Goal: Navigation & Orientation: Find specific page/section

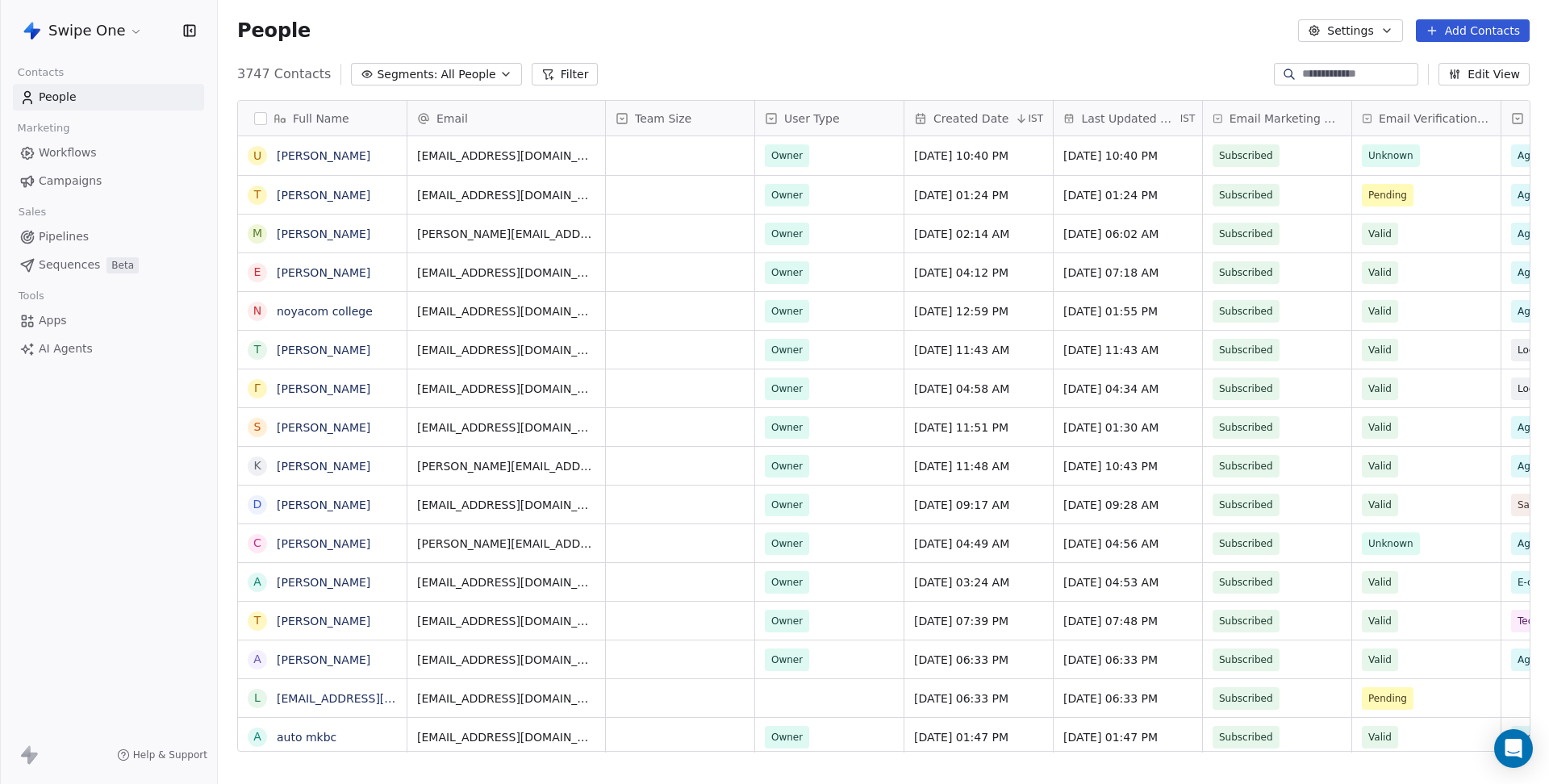
click at [113, 42] on html "Swipe One Contacts People Marketing Workflows Campaigns Sales Pipelines Sequenc…" at bounding box center [774, 392] width 1549 height 784
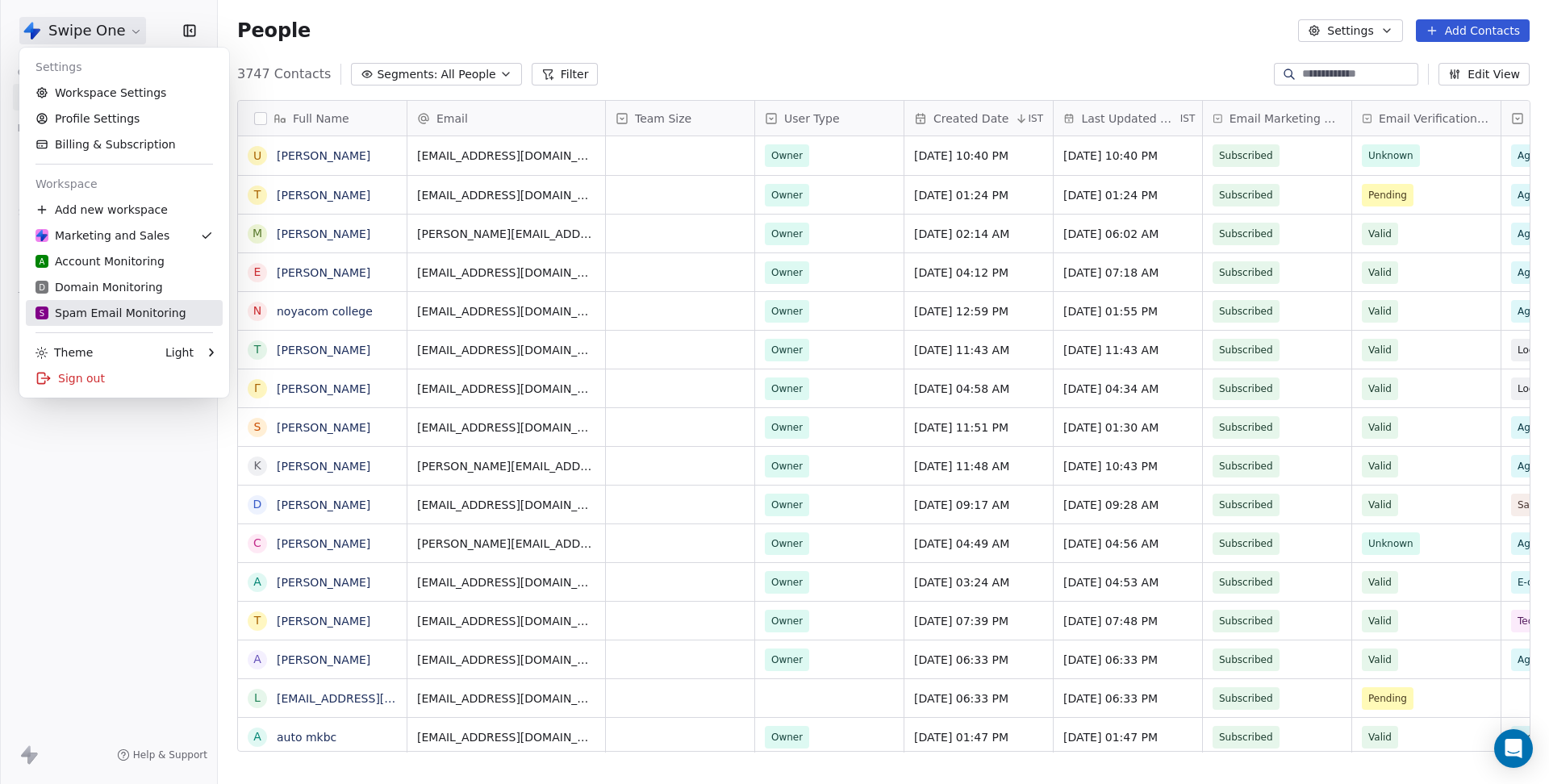
click at [101, 307] on div "S Spam Email Monitoring" at bounding box center [111, 312] width 151 height 17
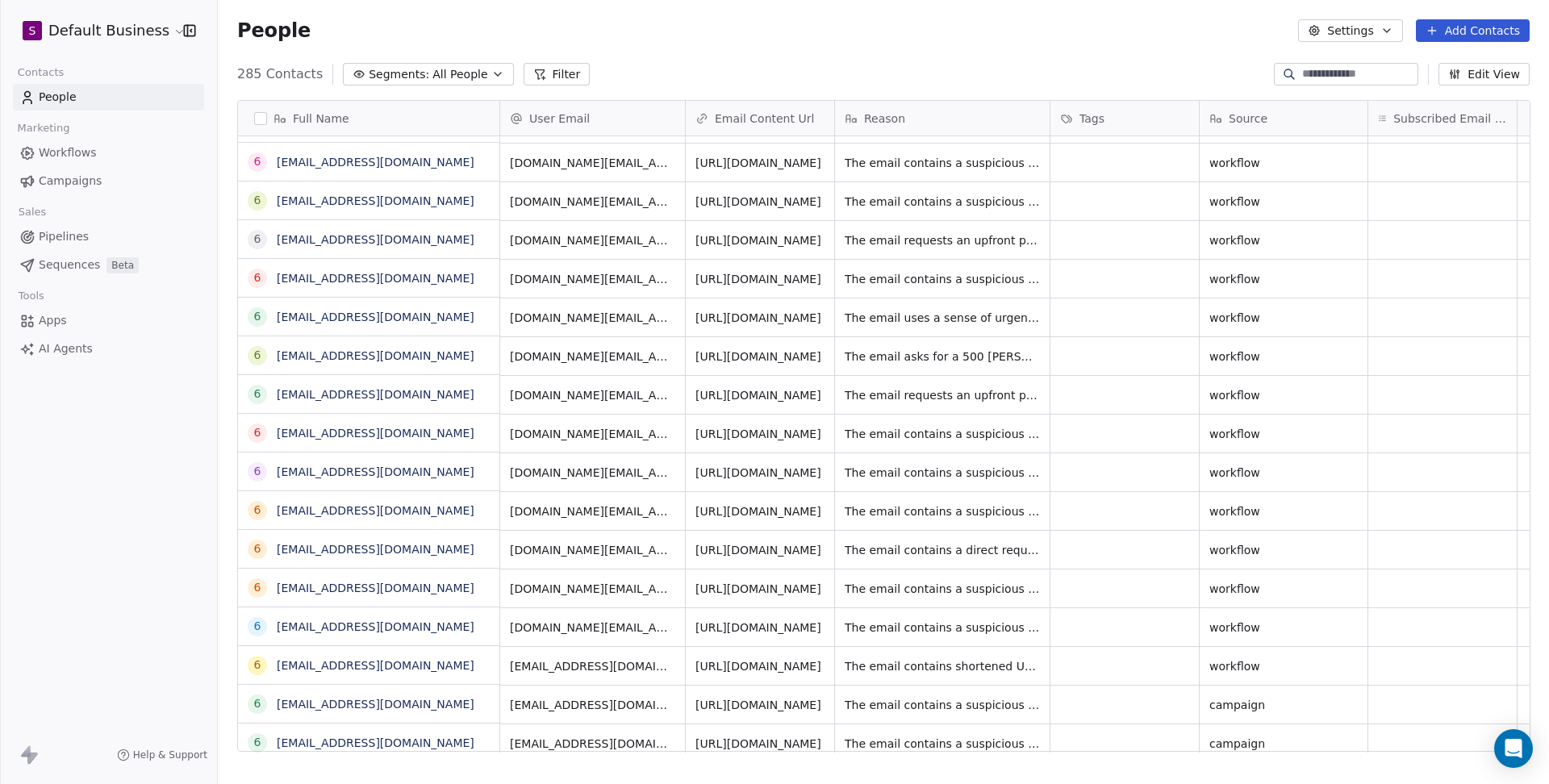
scroll to position [226, 0]
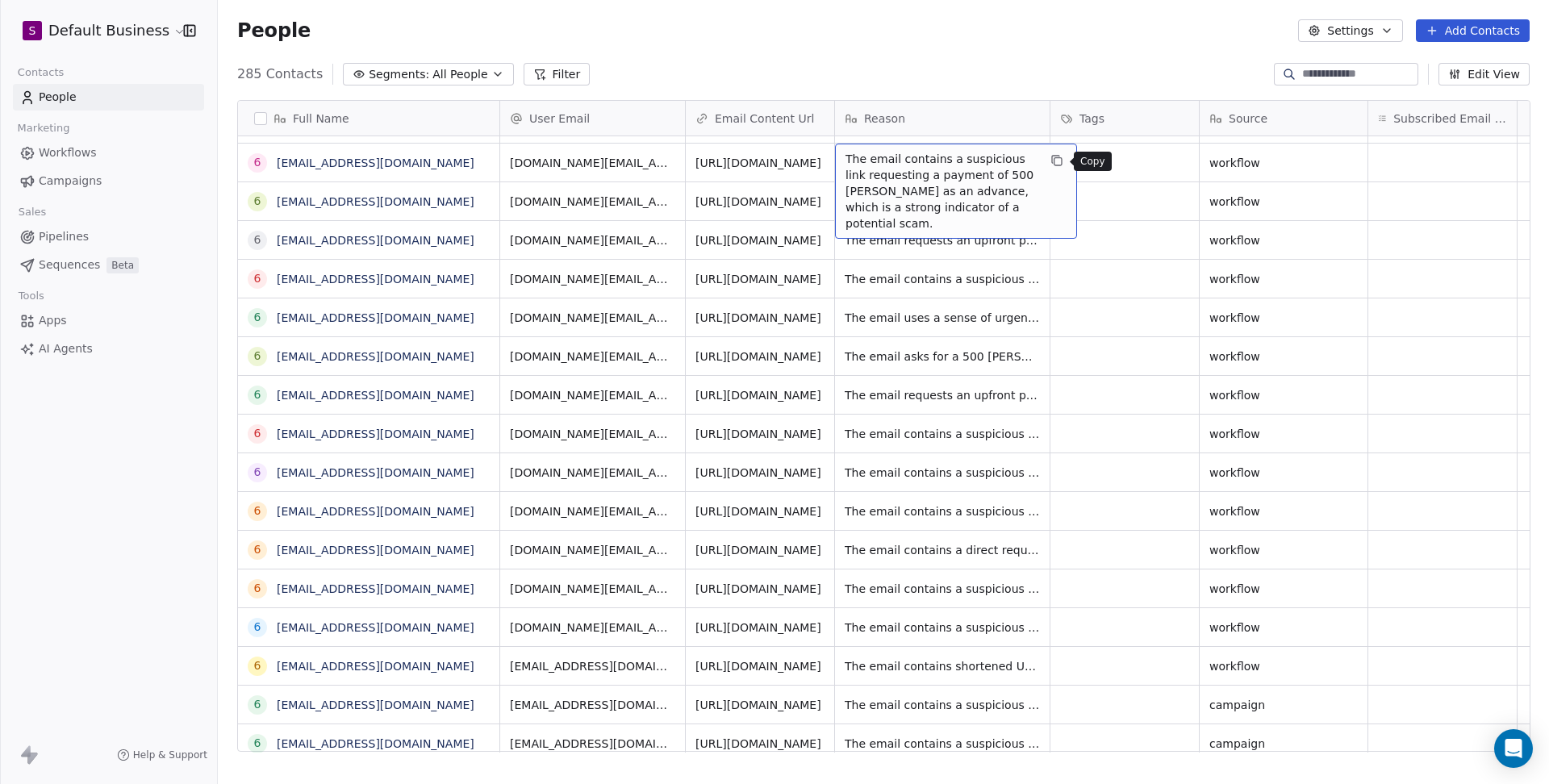
click at [1056, 161] on icon "grid" at bounding box center [1056, 160] width 13 height 13
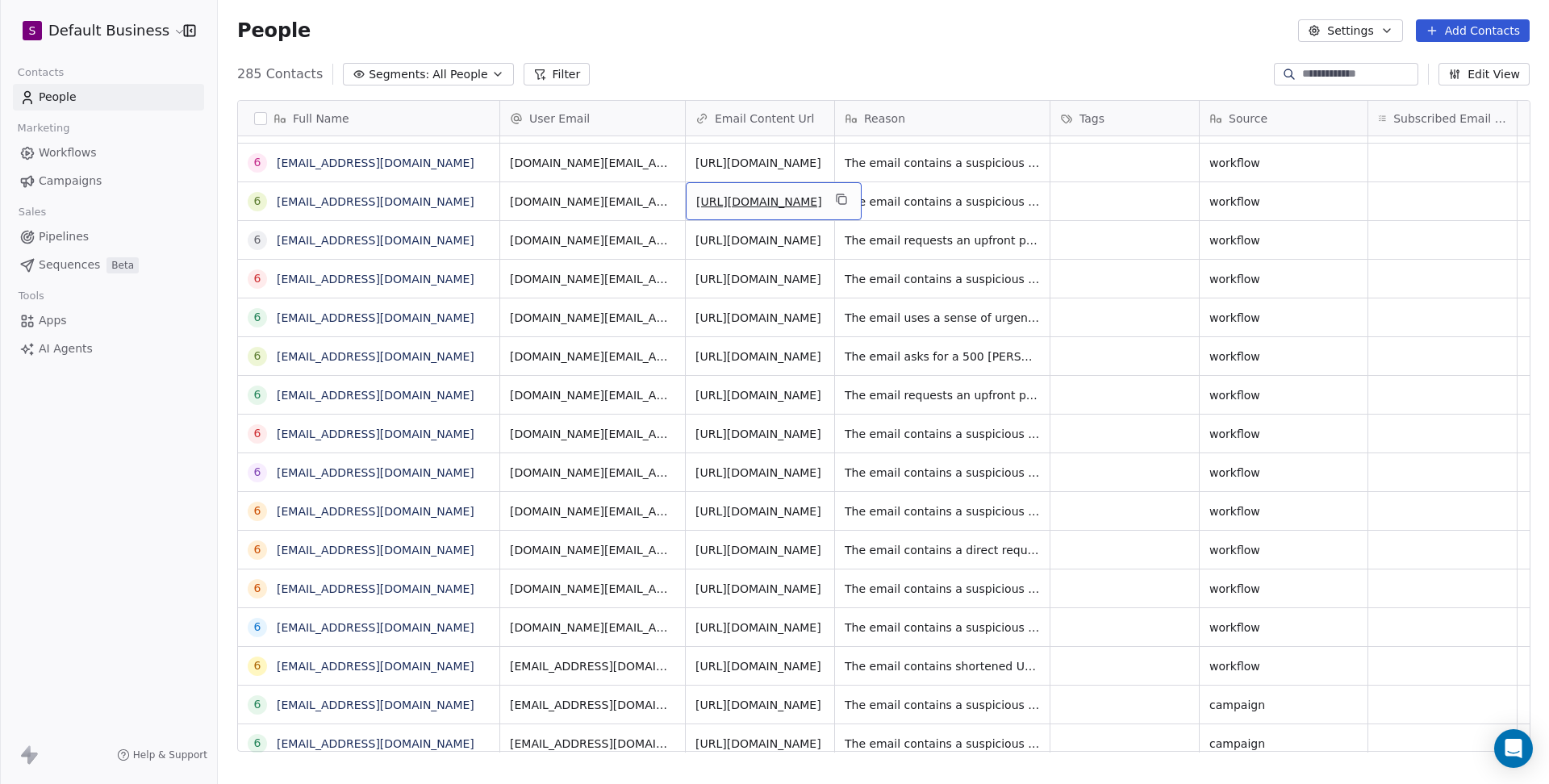
click at [939, 85] on div "285 Contacts Segments: All People Filter Edit View" at bounding box center [883, 74] width 1331 height 26
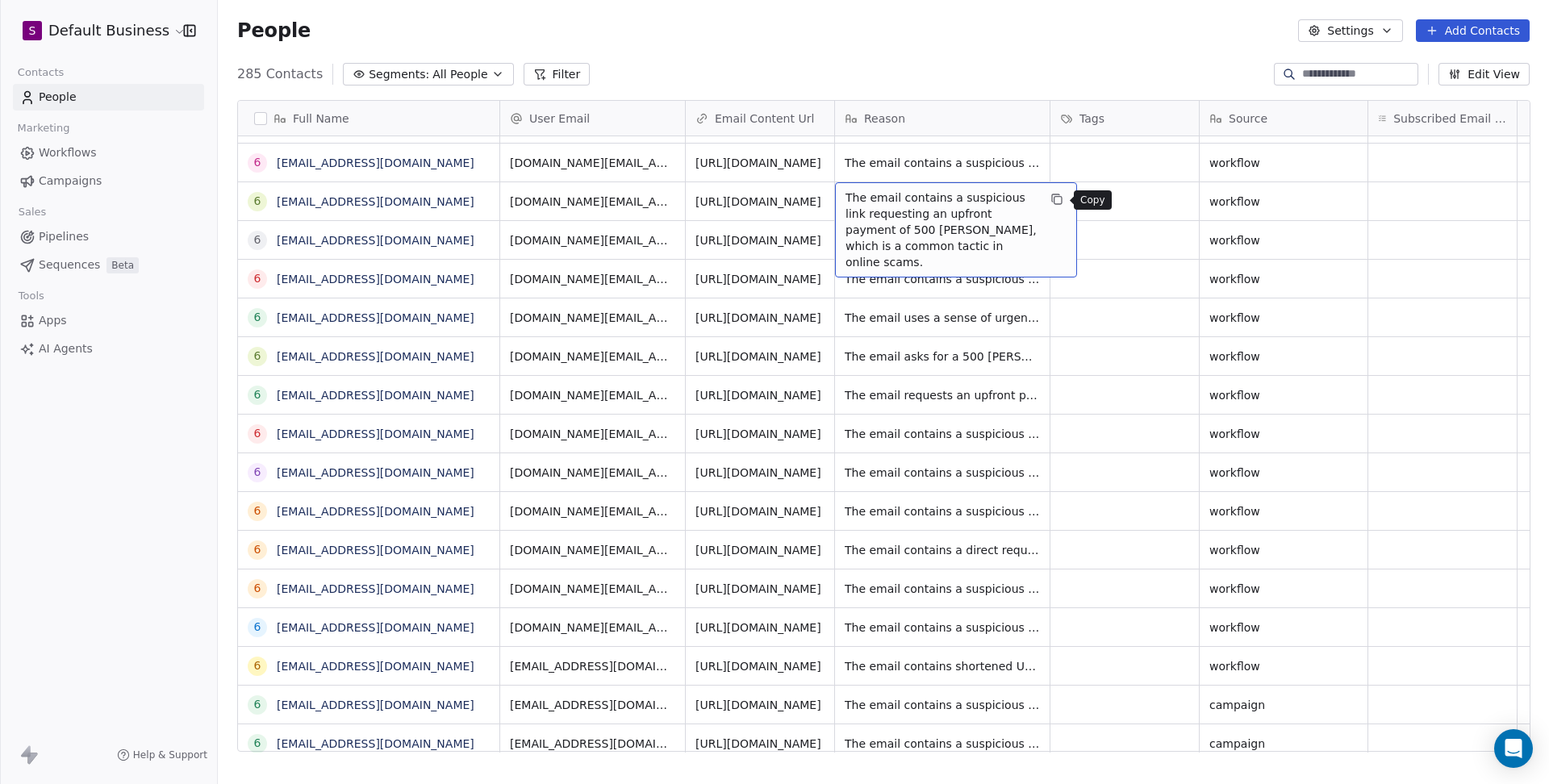
click at [1050, 200] on icon "grid" at bounding box center [1056, 199] width 13 height 13
click at [1030, 84] on div "285 Contacts Segments: All People Filter Edit View" at bounding box center [883, 74] width 1331 height 26
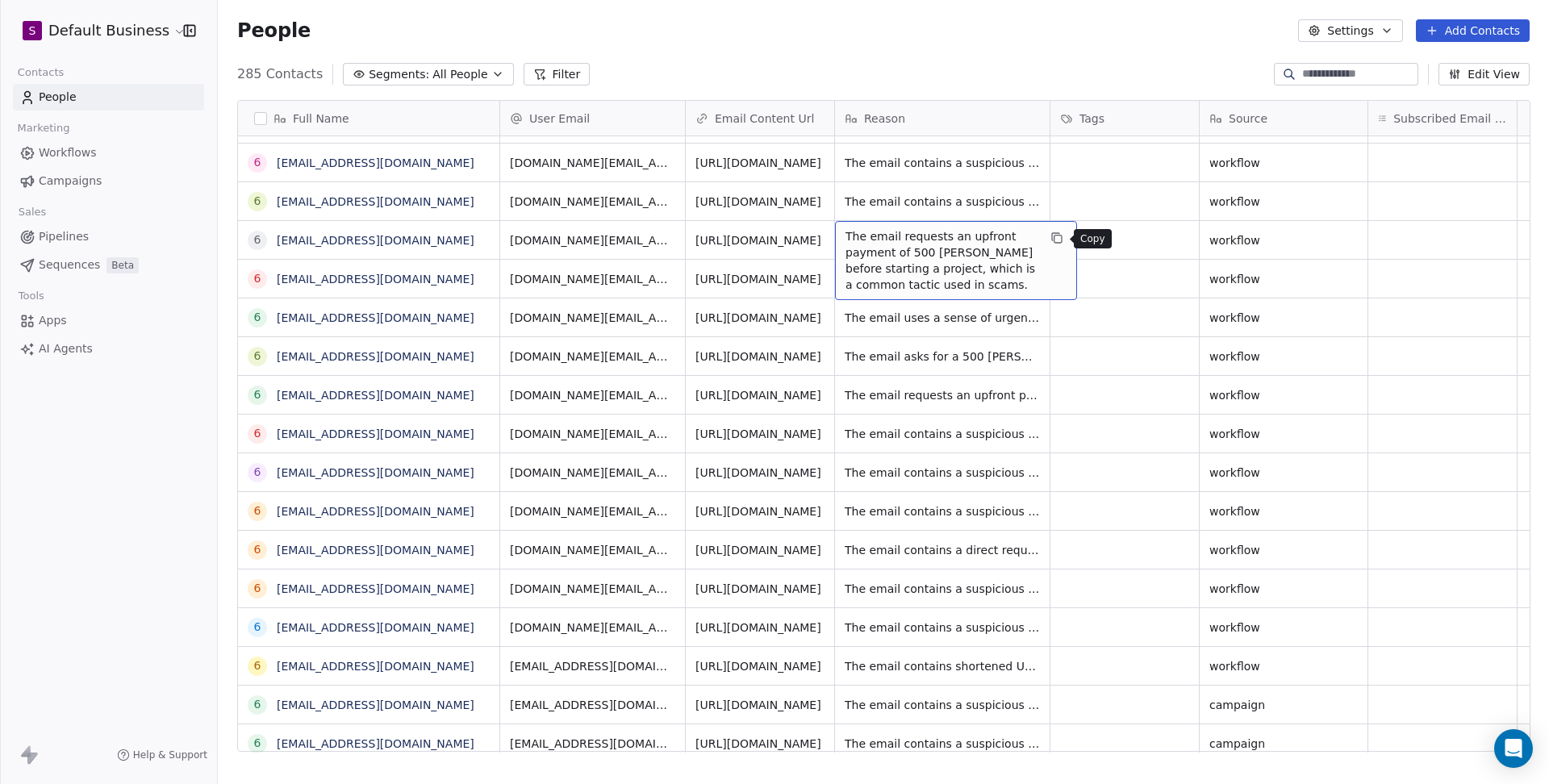
click at [1056, 238] on icon "grid" at bounding box center [1056, 238] width 13 height 13
click at [1015, 42] on div "People Settings Add Contacts" at bounding box center [883, 30] width 1331 height 61
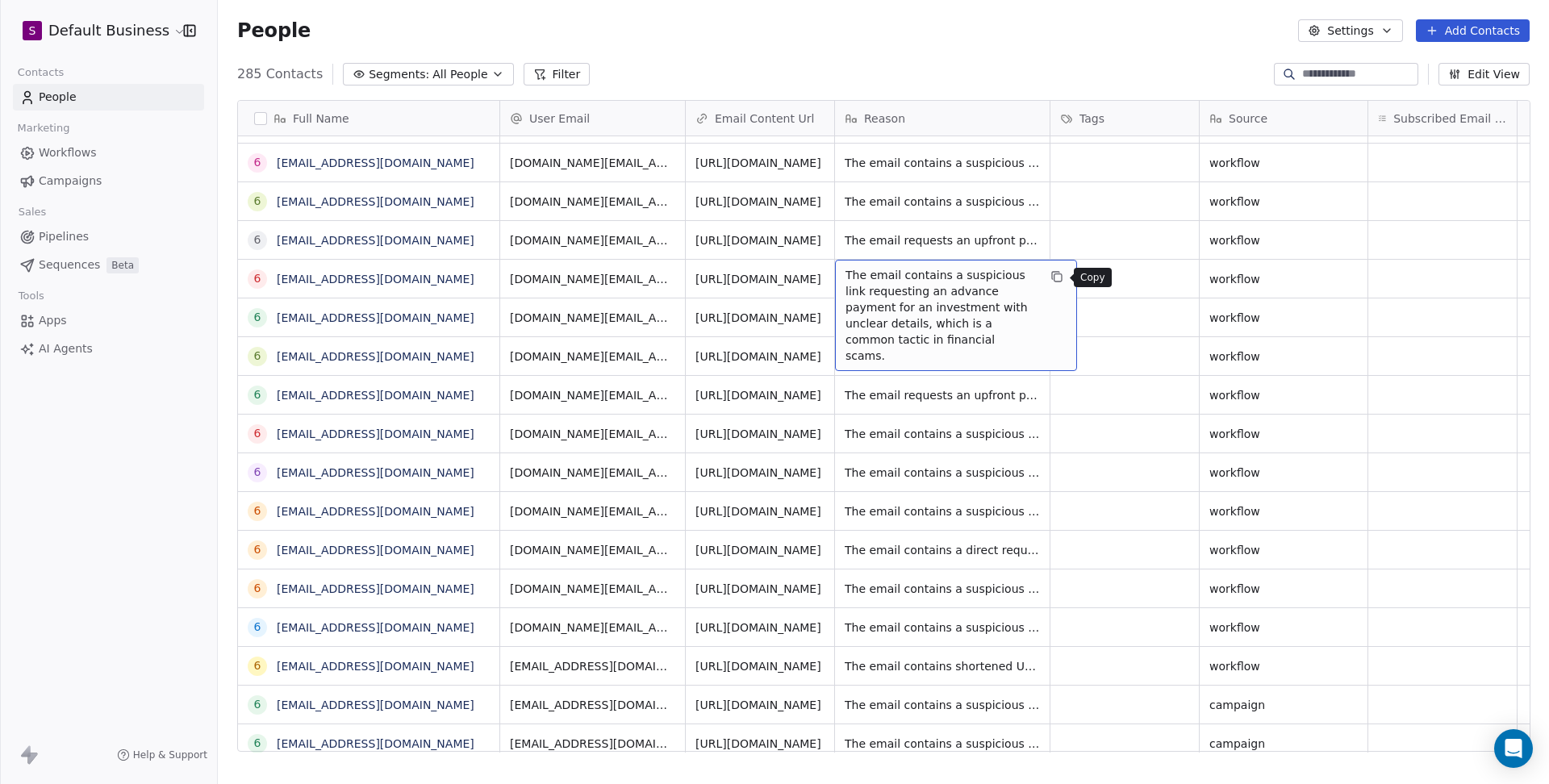
click at [1059, 279] on icon "grid" at bounding box center [1056, 277] width 13 height 13
click at [1003, 50] on div "People Settings Add Contacts" at bounding box center [883, 30] width 1331 height 61
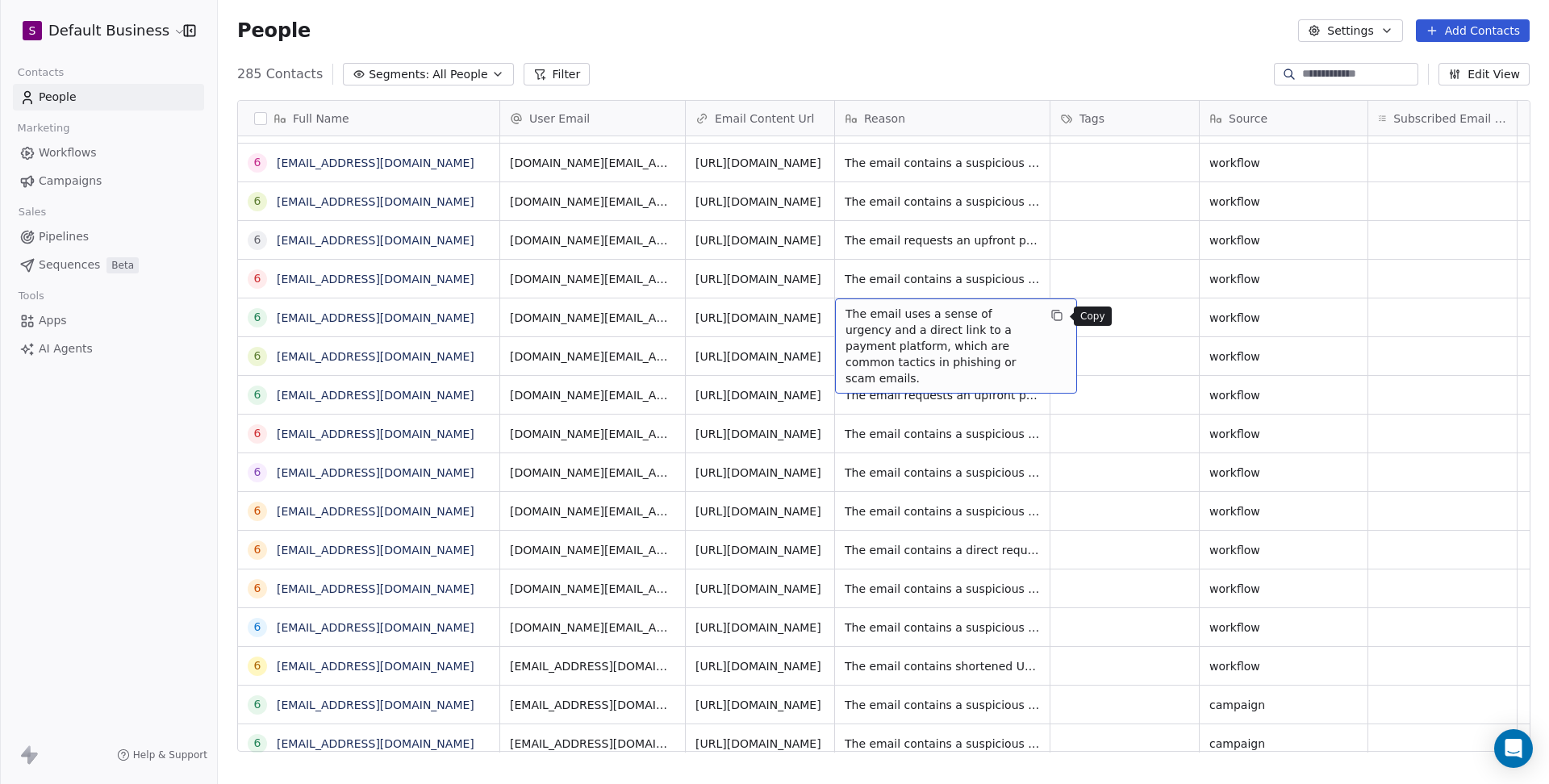
click at [1052, 315] on icon "grid" at bounding box center [1056, 314] width 7 height 7
click at [971, 66] on div "285 Contacts Segments: All People Filter Edit View" at bounding box center [883, 74] width 1331 height 26
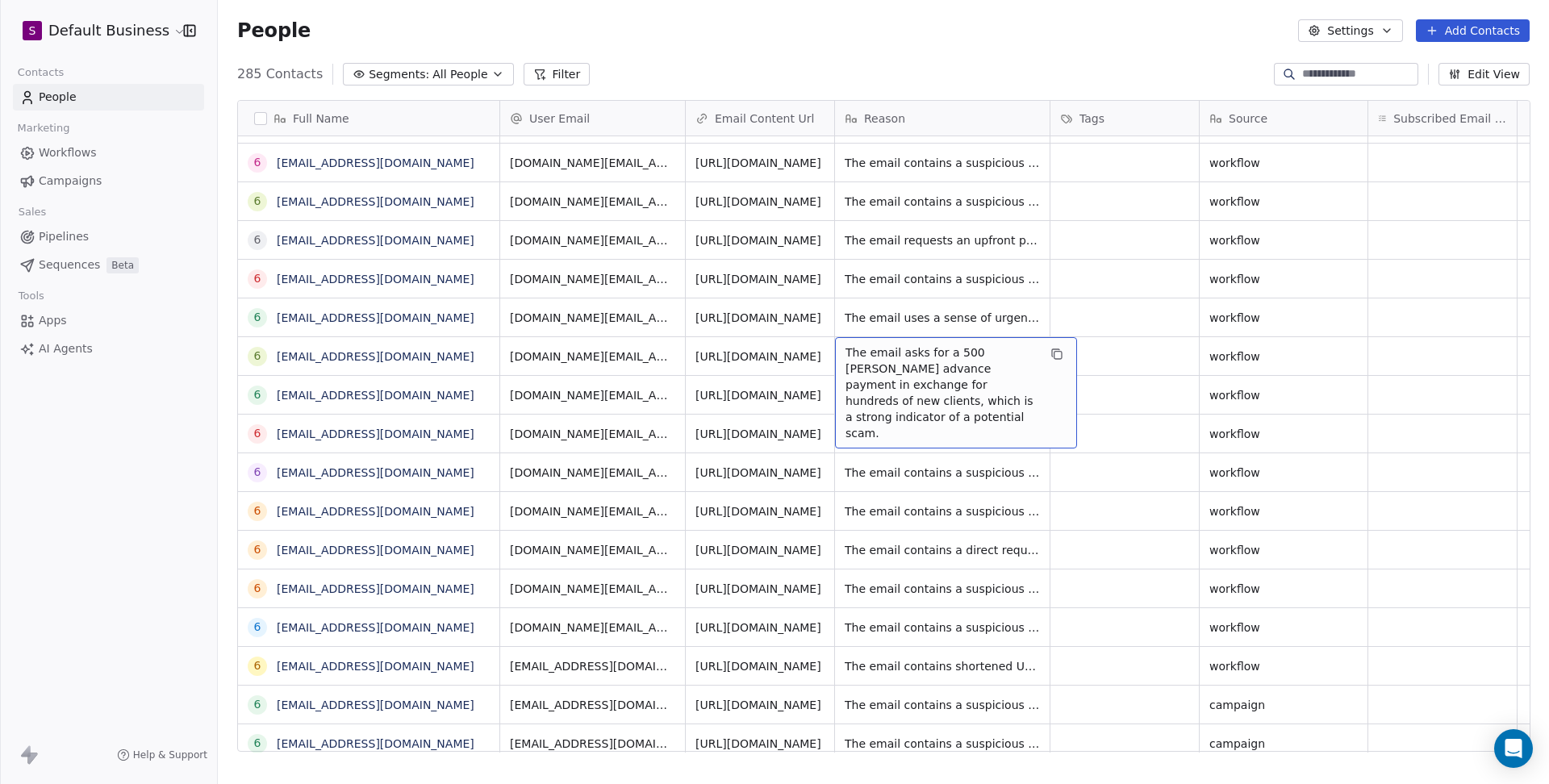
click at [952, 358] on span "The email asks for a 500 [PERSON_NAME] advance payment in exchange for hundreds…" at bounding box center [942, 392] width 192 height 97
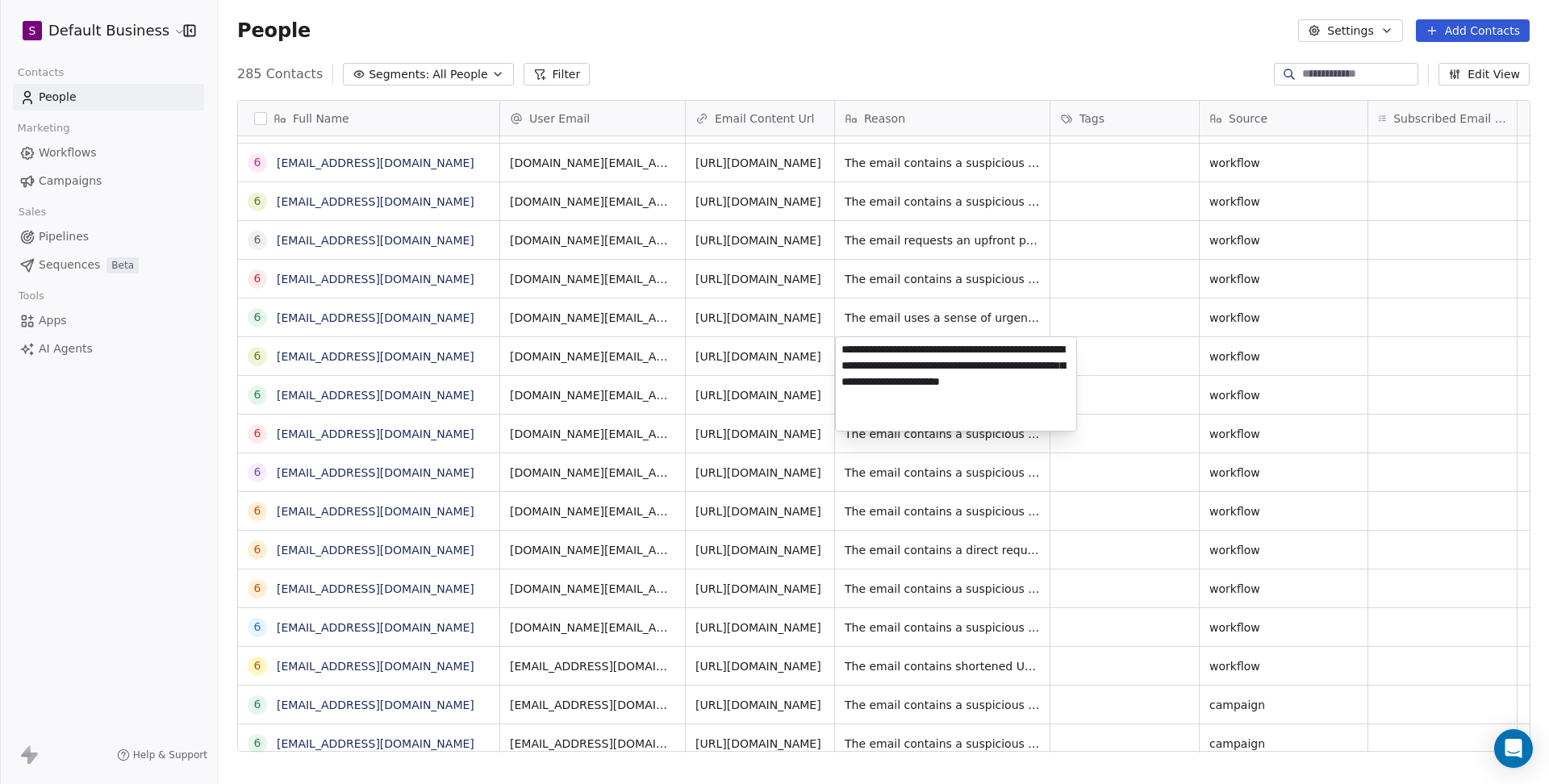
click at [1056, 356] on textarea "**********" at bounding box center [956, 385] width 240 height 94
click at [1007, 47] on html "S Default Business Contacts People Marketing Workflows Campaigns Sales Pipeline…" at bounding box center [774, 392] width 1549 height 784
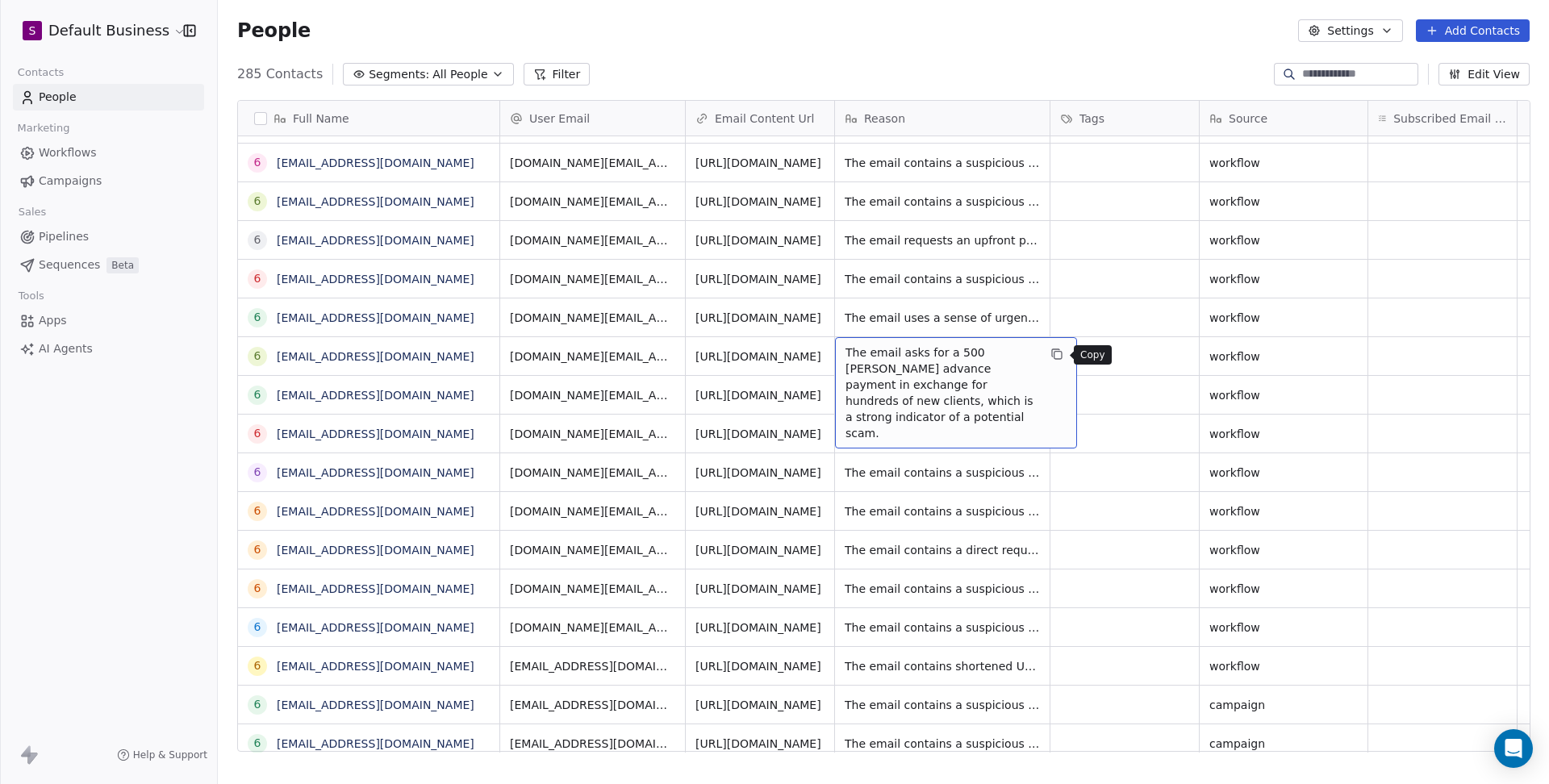
click at [1052, 356] on icon "grid" at bounding box center [1056, 352] width 7 height 7
click at [1097, 53] on div "People Settings Add Contacts" at bounding box center [883, 30] width 1331 height 61
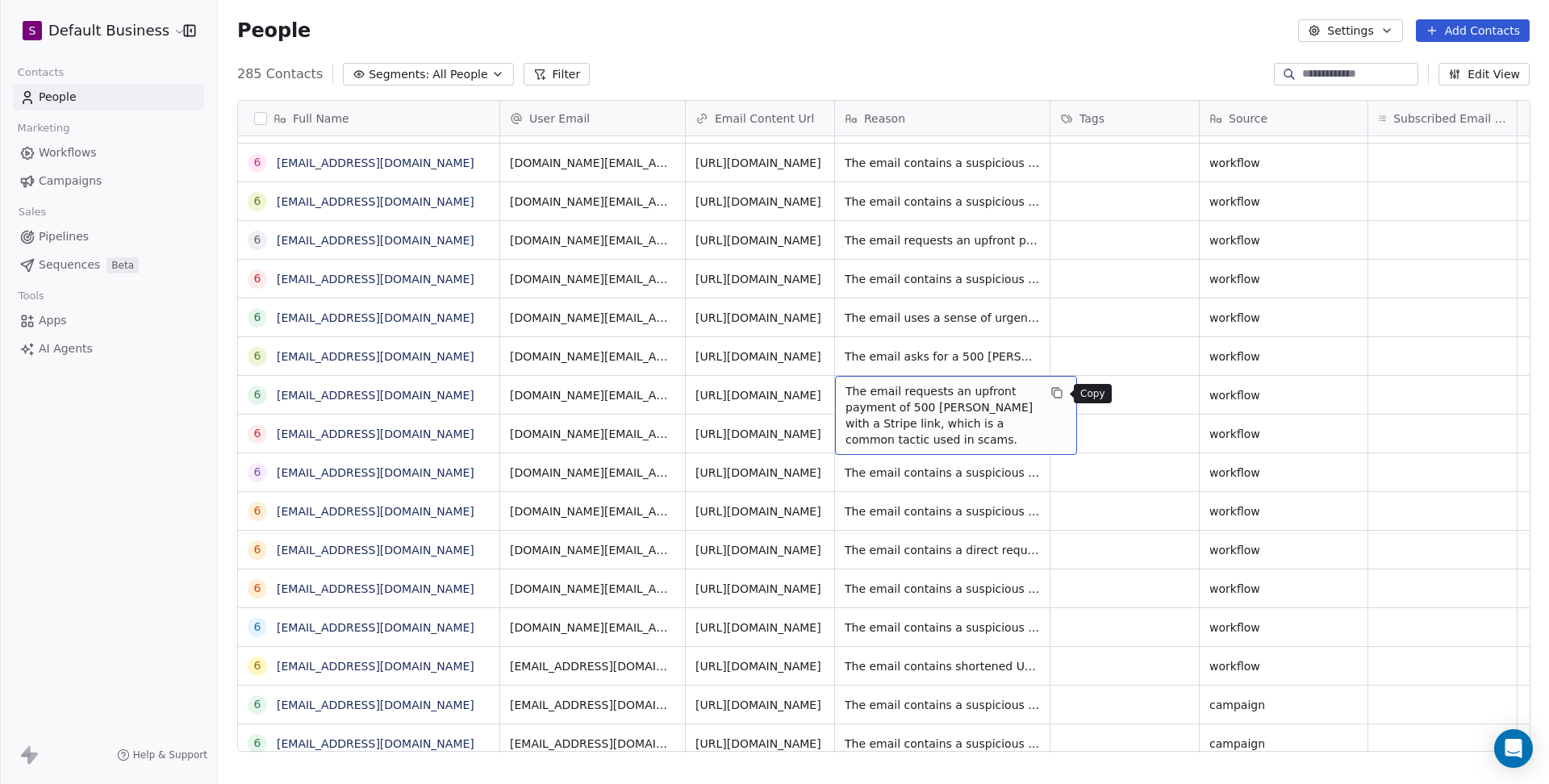
click at [1060, 393] on icon "grid" at bounding box center [1056, 392] width 13 height 13
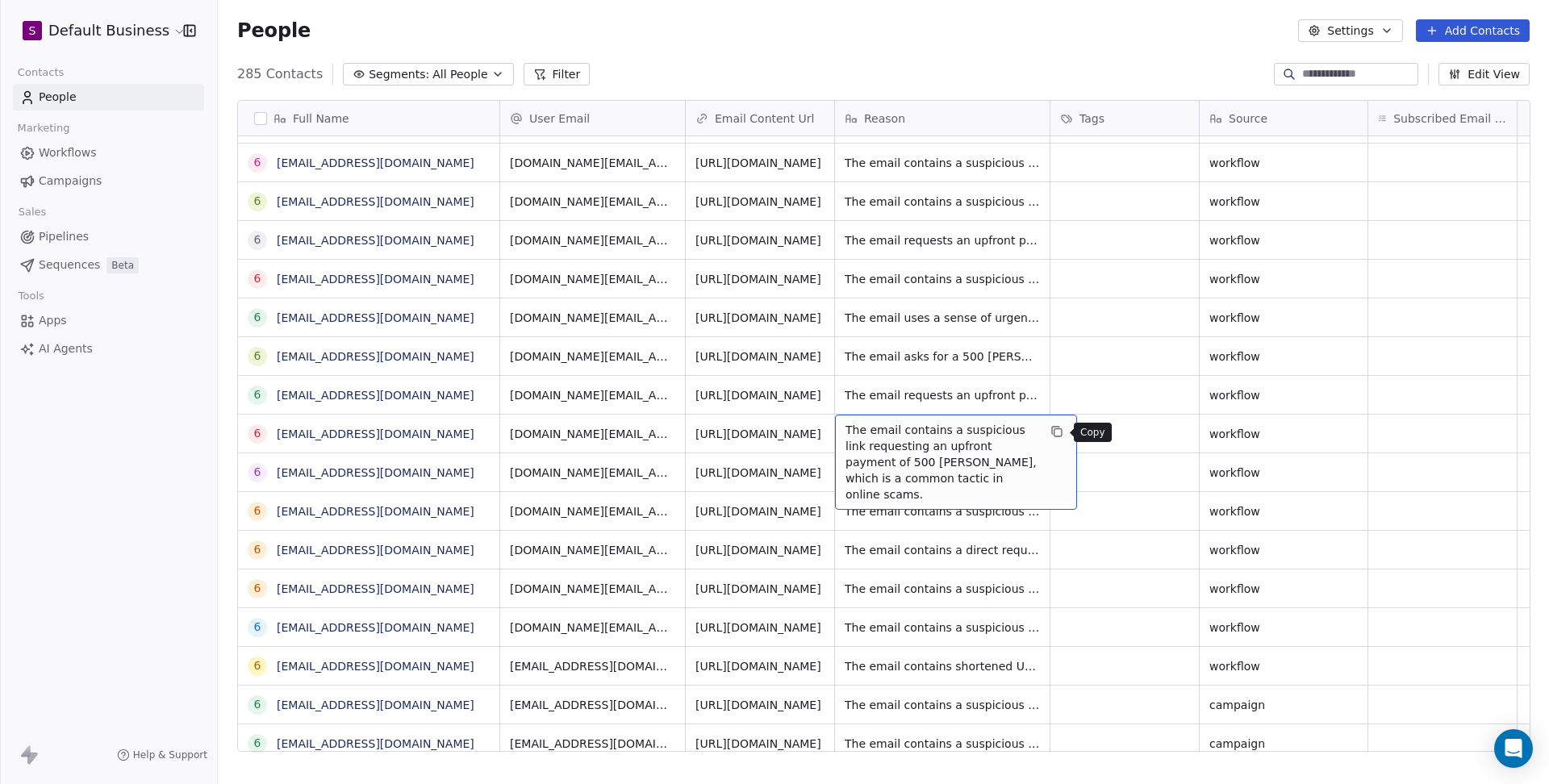
click at [1056, 431] on icon "grid" at bounding box center [1056, 432] width 13 height 13
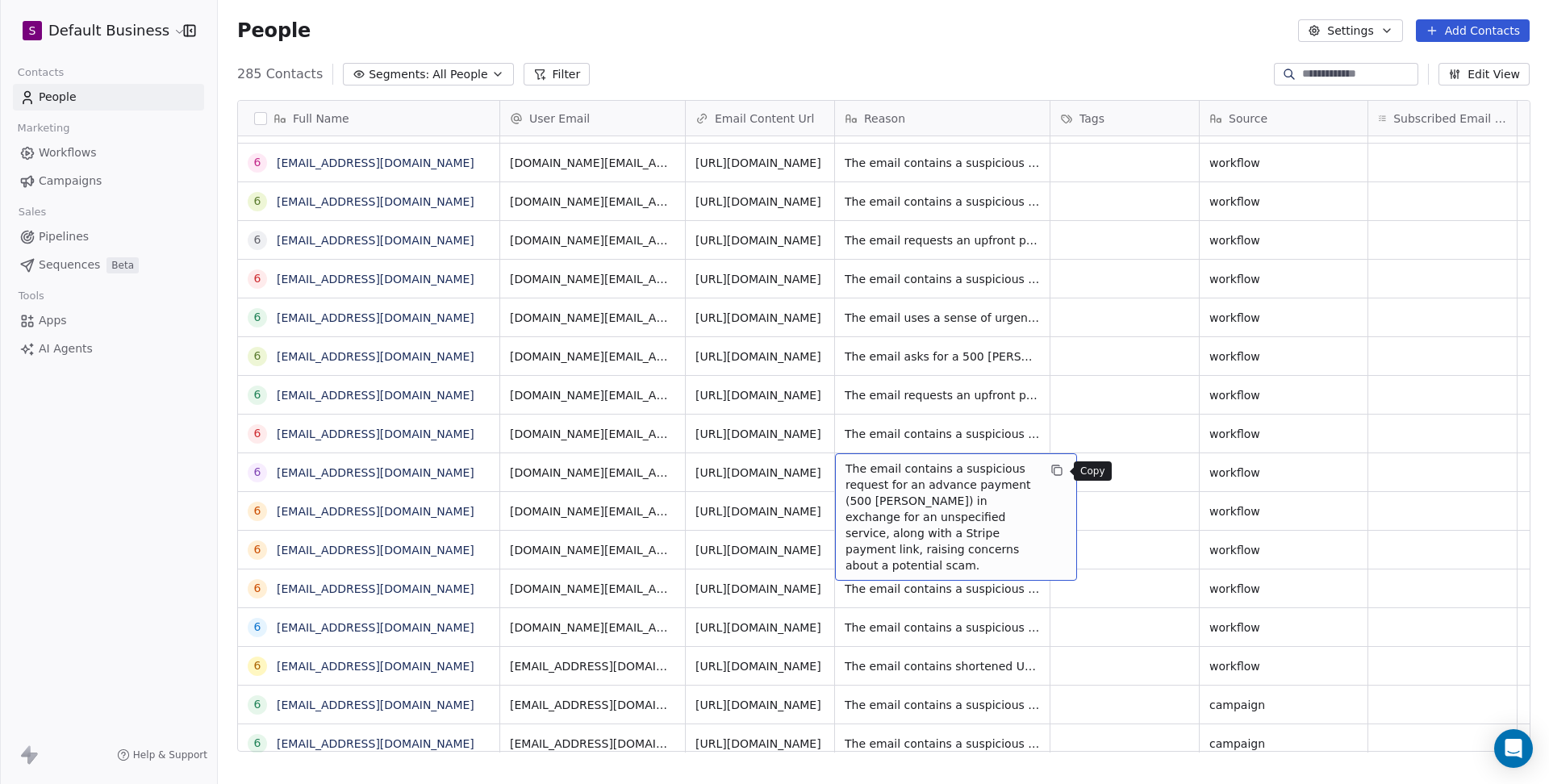
click at [1058, 468] on icon "grid" at bounding box center [1056, 470] width 13 height 13
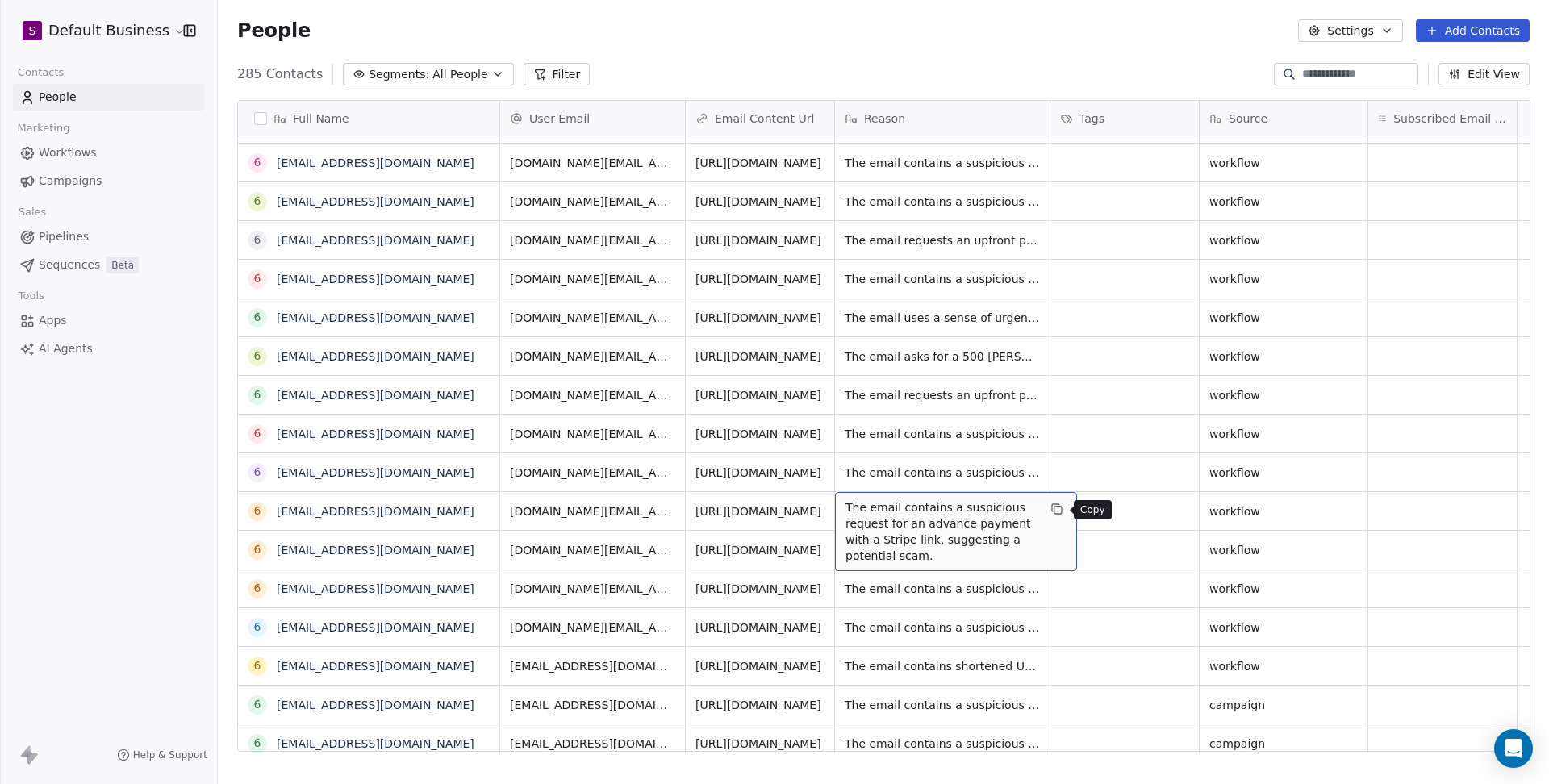
click at [1056, 503] on icon "grid" at bounding box center [1056, 509] width 13 height 13
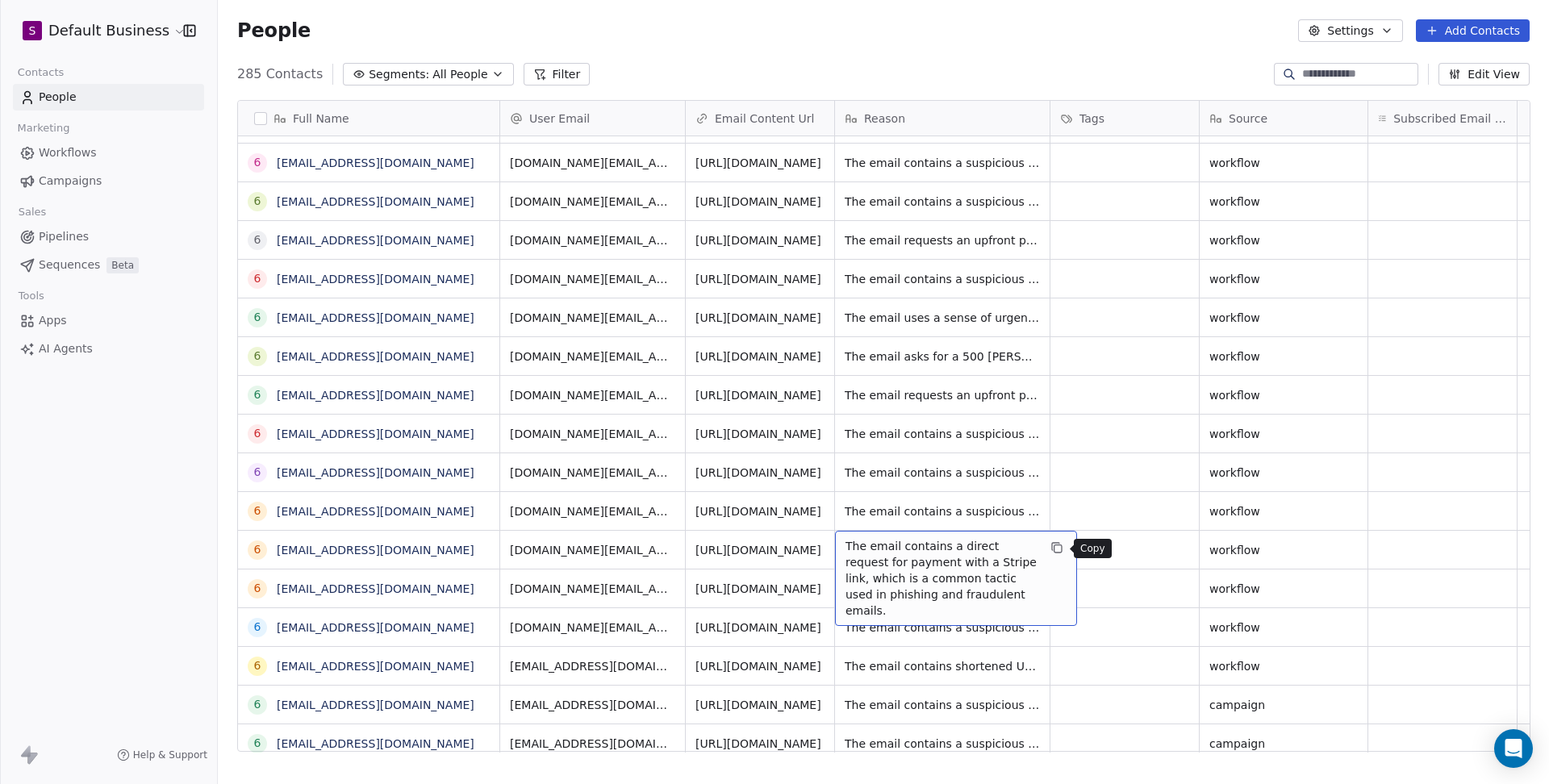
click at [1056, 553] on icon "grid" at bounding box center [1056, 547] width 13 height 13
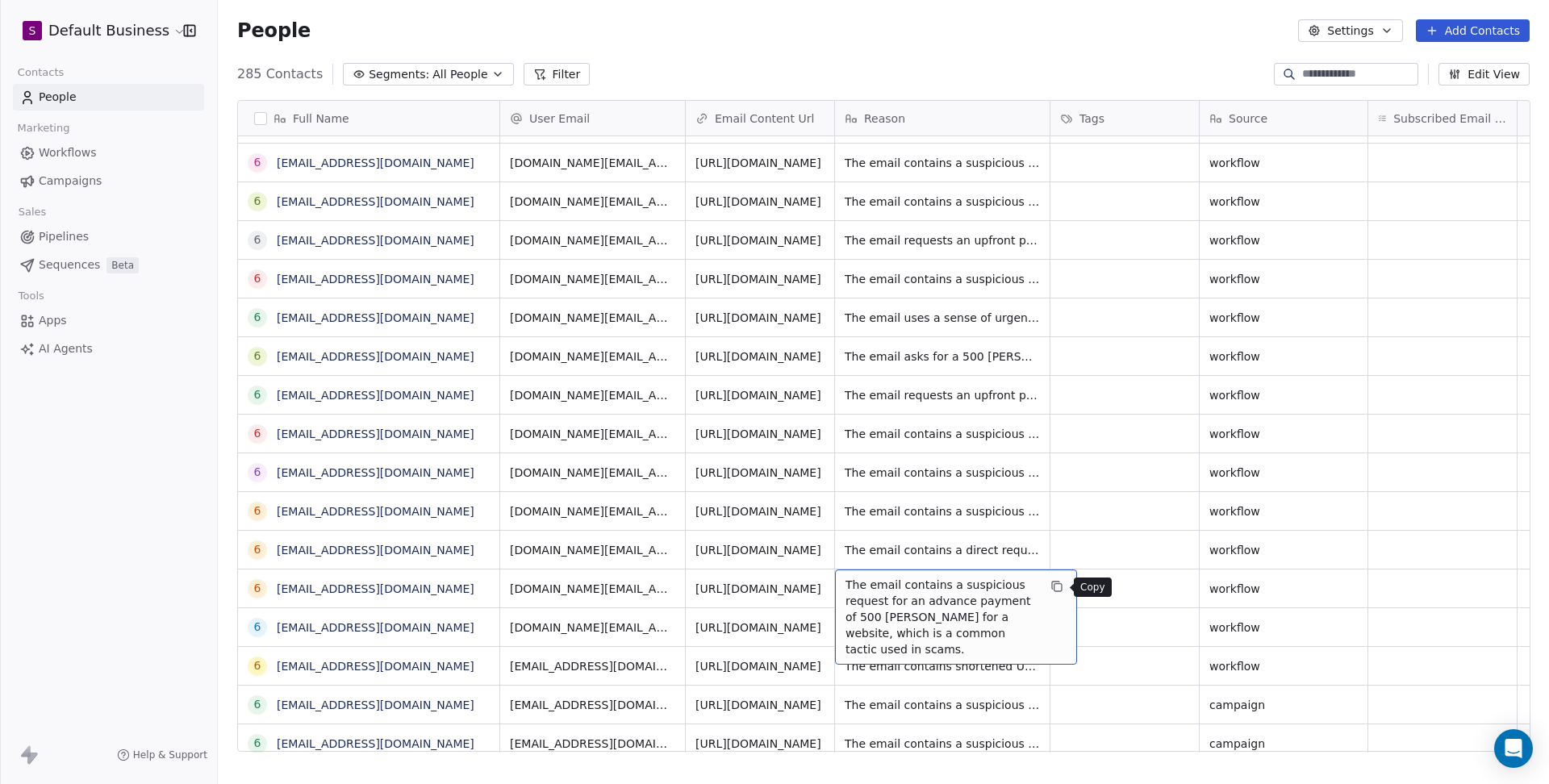
click at [1060, 586] on icon "grid" at bounding box center [1056, 586] width 13 height 13
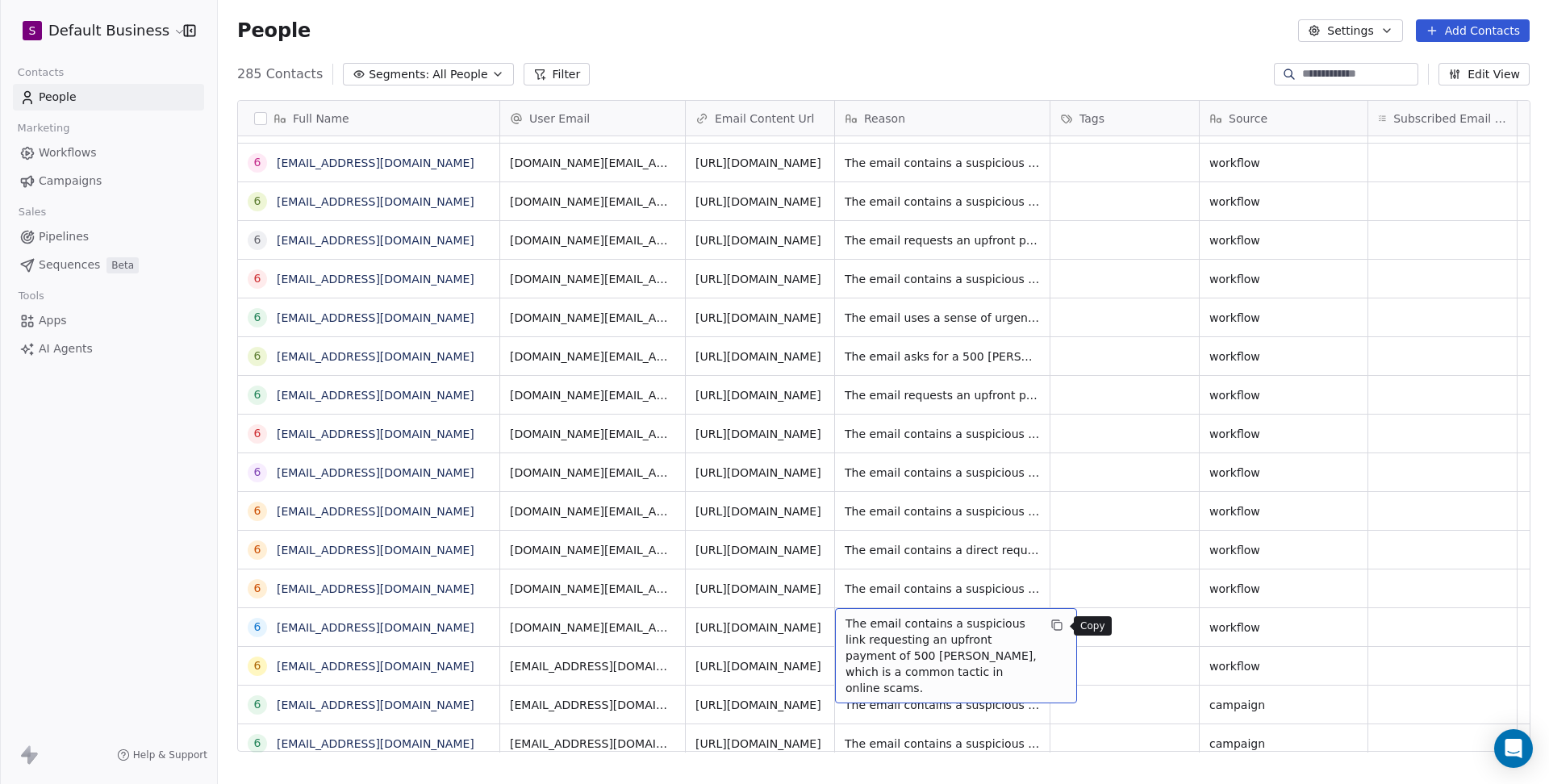
click at [1059, 630] on icon "grid" at bounding box center [1056, 625] width 13 height 13
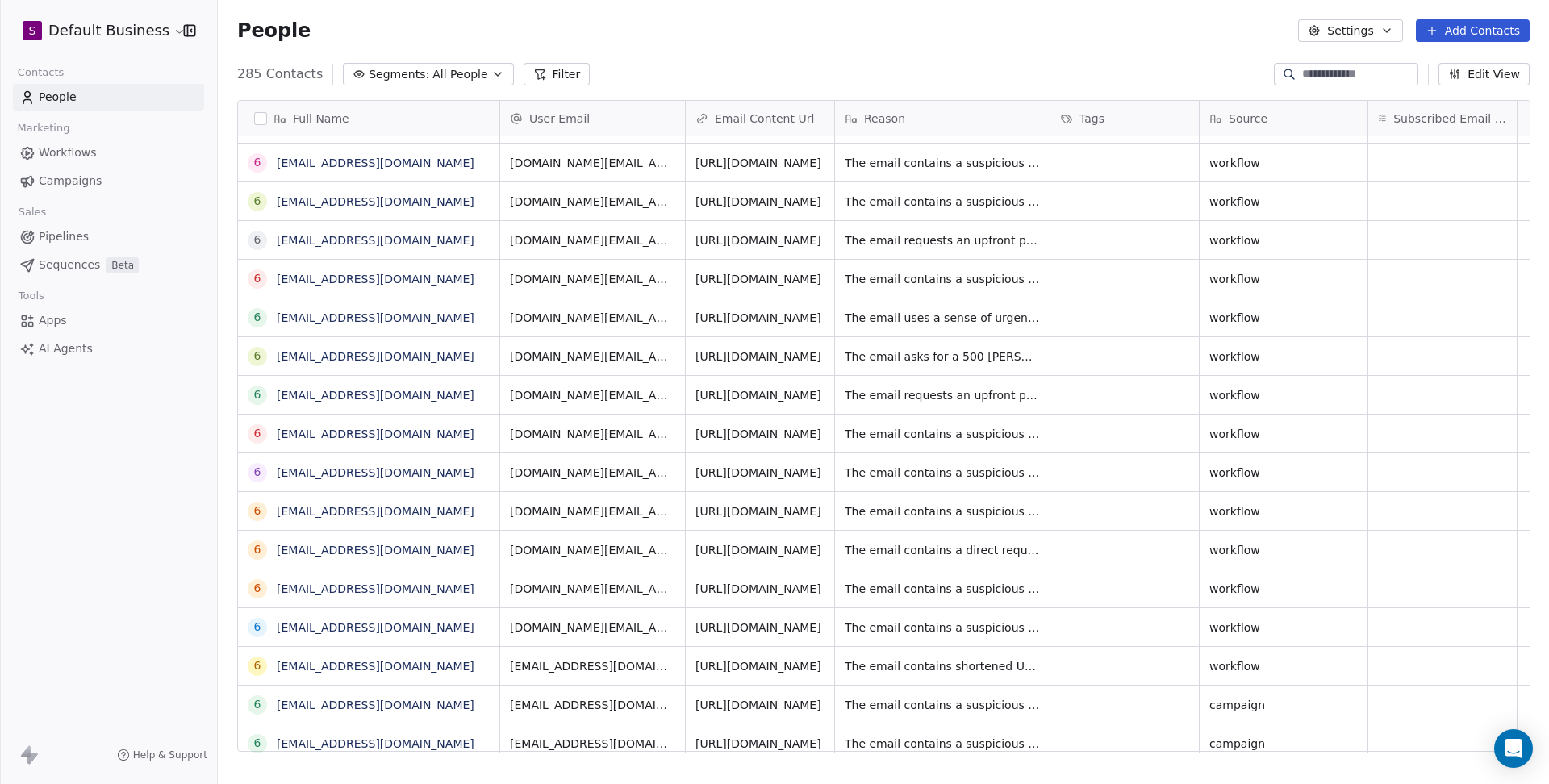
click at [83, 152] on span "Workflows" at bounding box center [67, 152] width 58 height 17
